Goal: Check status: Check status

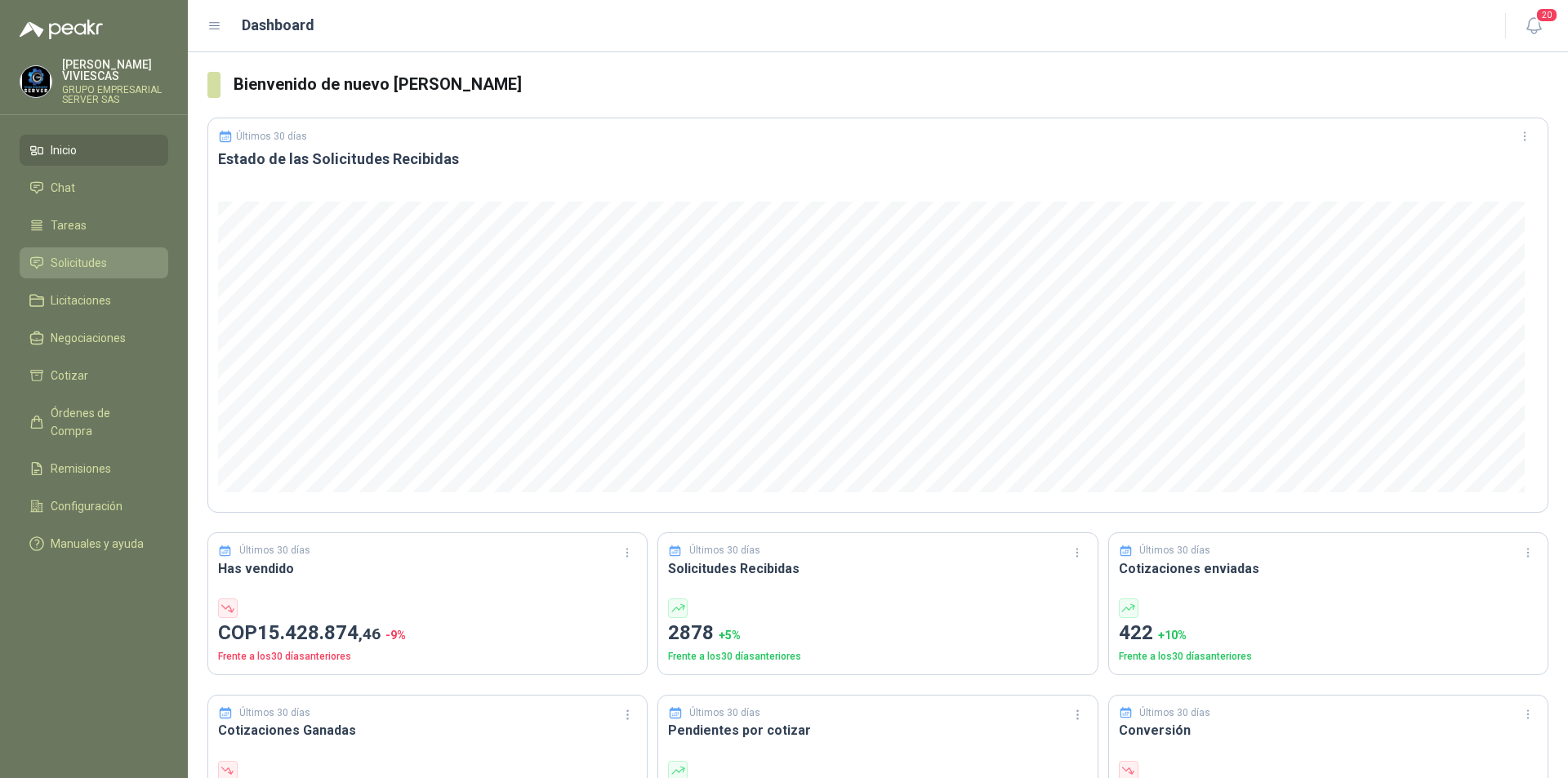
click at [76, 266] on span "Solicitudes" at bounding box center [79, 263] width 56 height 18
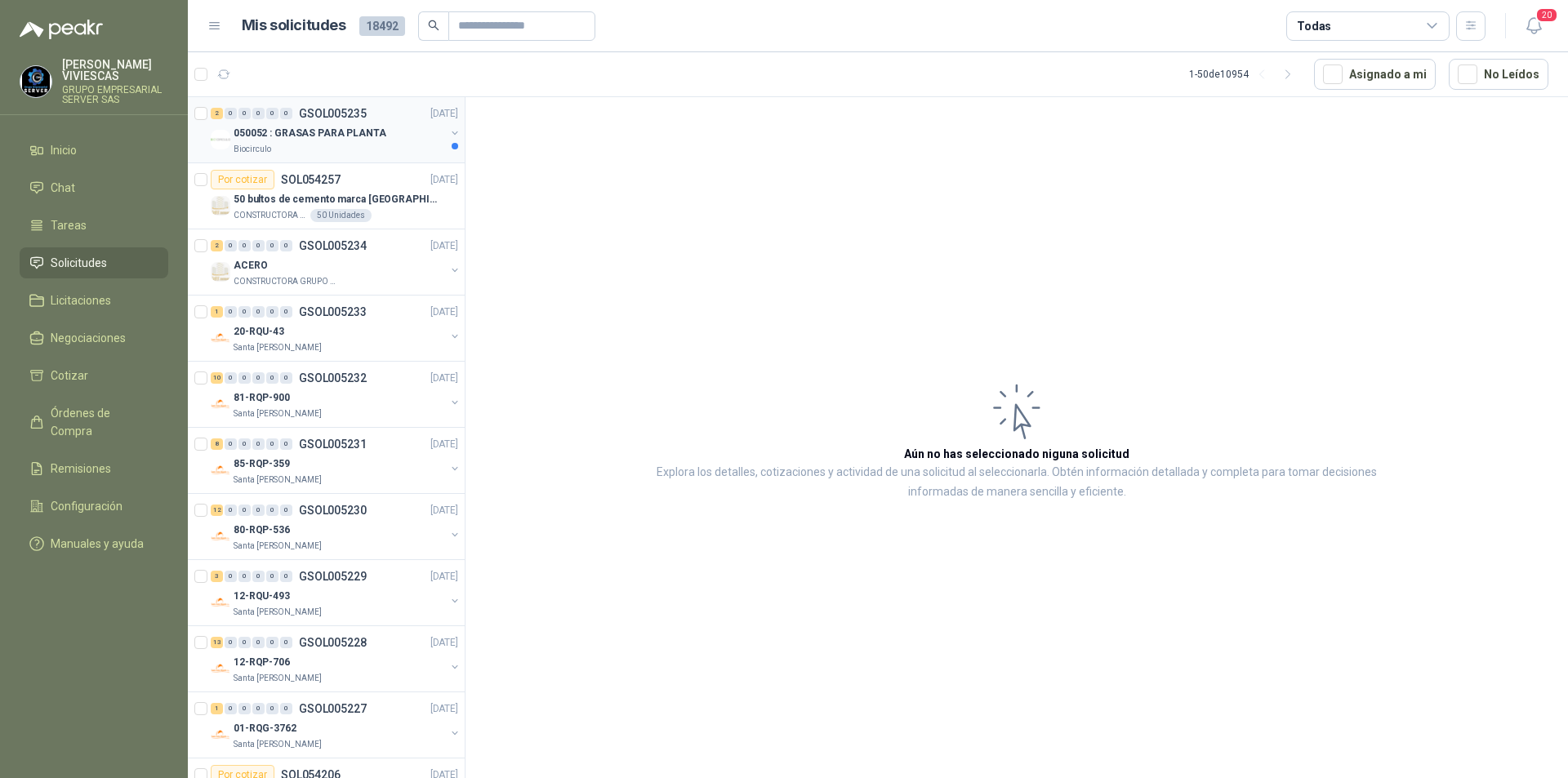
click at [360, 143] on div "050052 : GRASAS PARA PLANTA" at bounding box center [339, 133] width 211 height 20
